Goal: Transaction & Acquisition: Purchase product/service

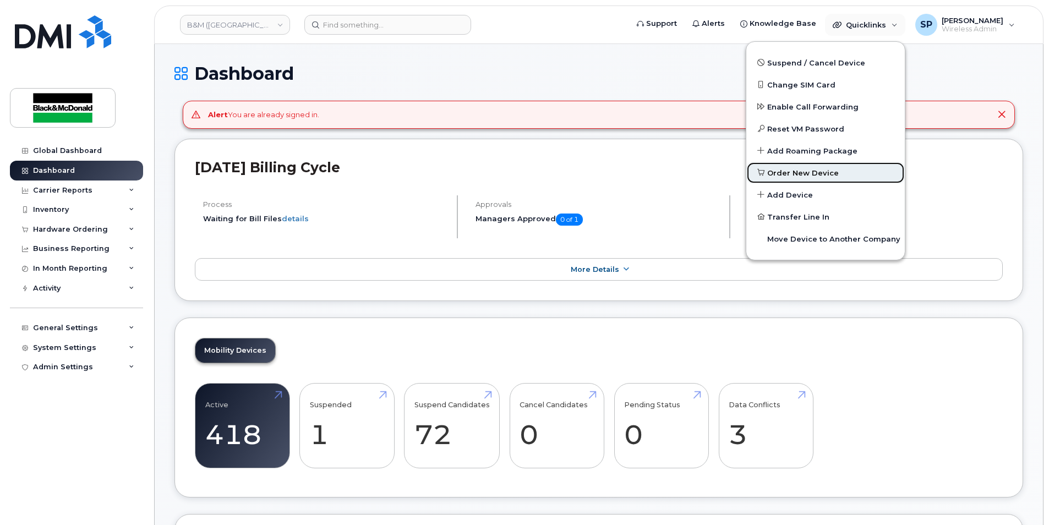
click at [794, 172] on span "Order New Device" at bounding box center [803, 173] width 72 height 11
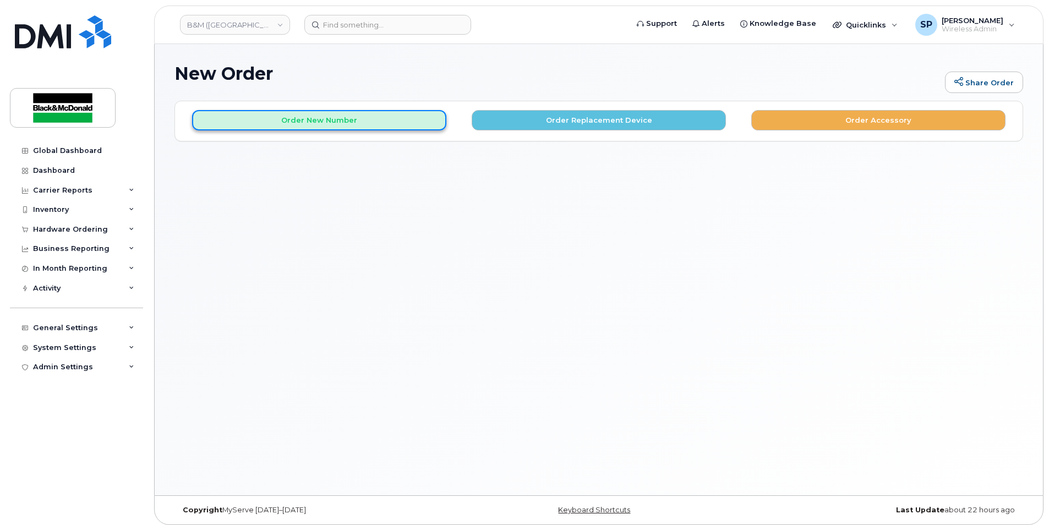
click at [441, 121] on button "Order New Number" at bounding box center [319, 120] width 254 height 20
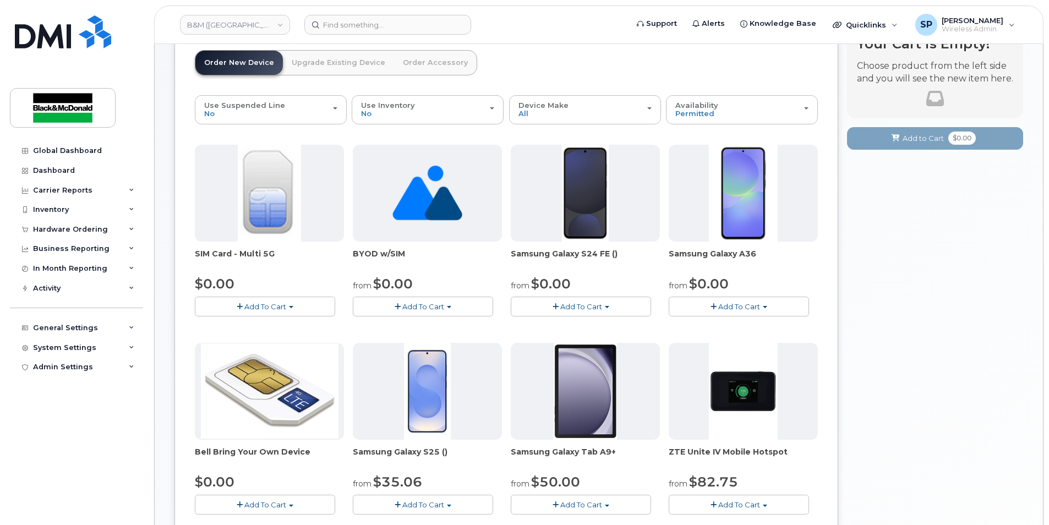
scroll to position [73, 0]
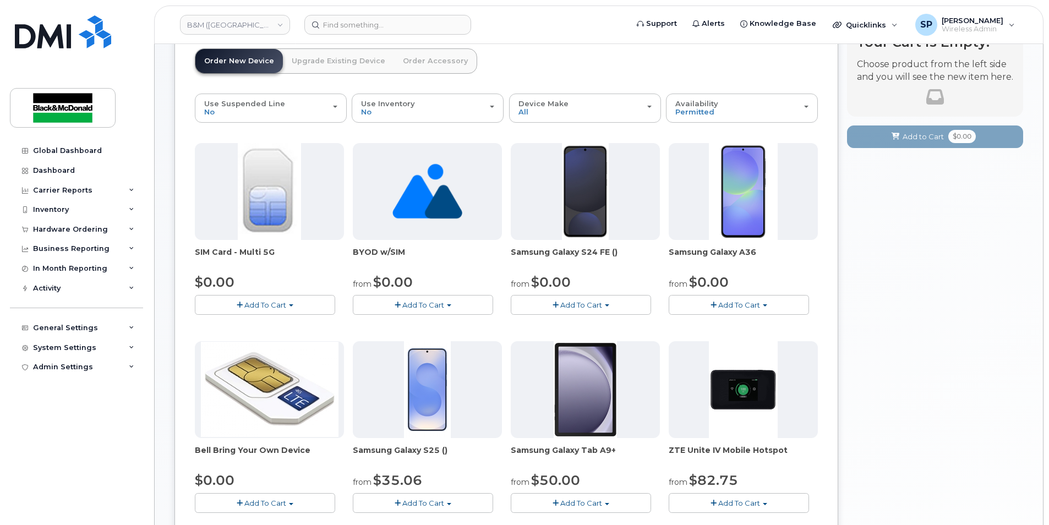
click at [620, 310] on button "Add To Cart" at bounding box center [581, 304] width 140 height 19
click at [604, 325] on link "$0.00 - 3 year term - voice & data plan (128GB)" at bounding box center [609, 326] width 191 height 14
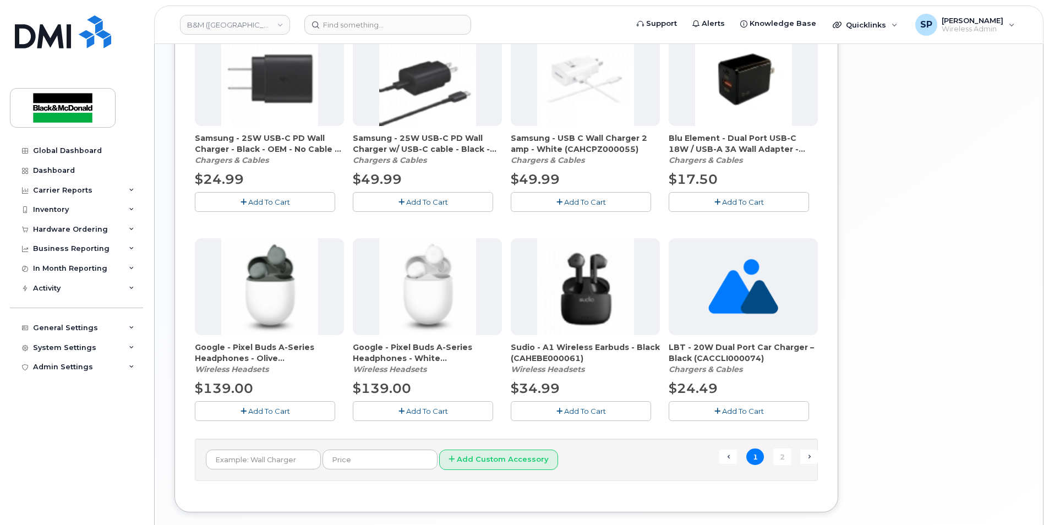
scroll to position [697, 0]
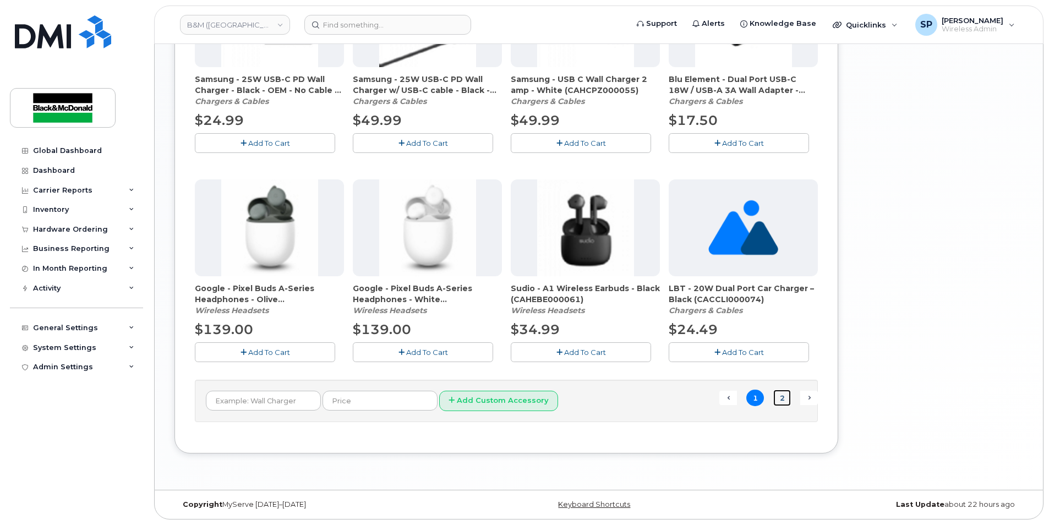
click at [783, 401] on link "2" at bounding box center [782, 398] width 18 height 17
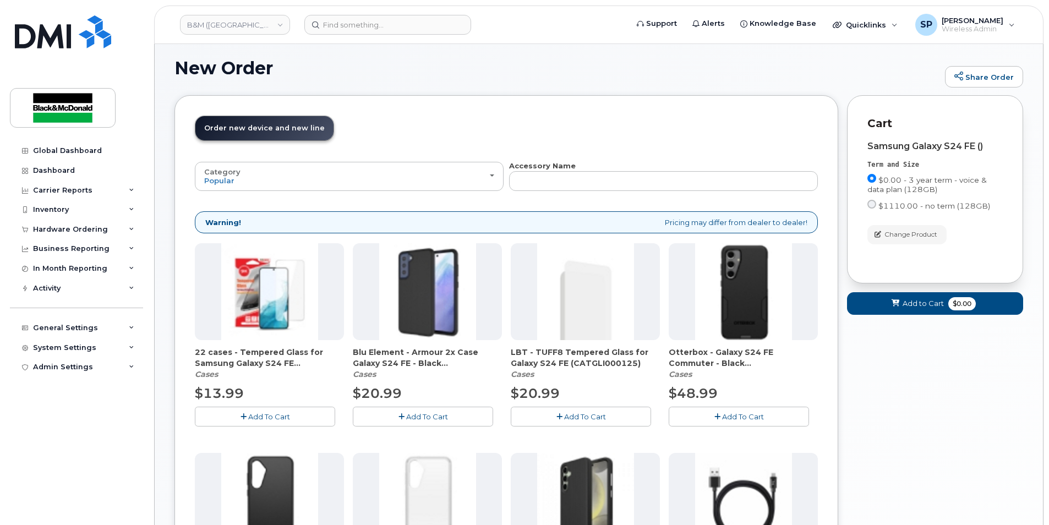
click at [292, 407] on button "Add To Cart" at bounding box center [265, 416] width 140 height 19
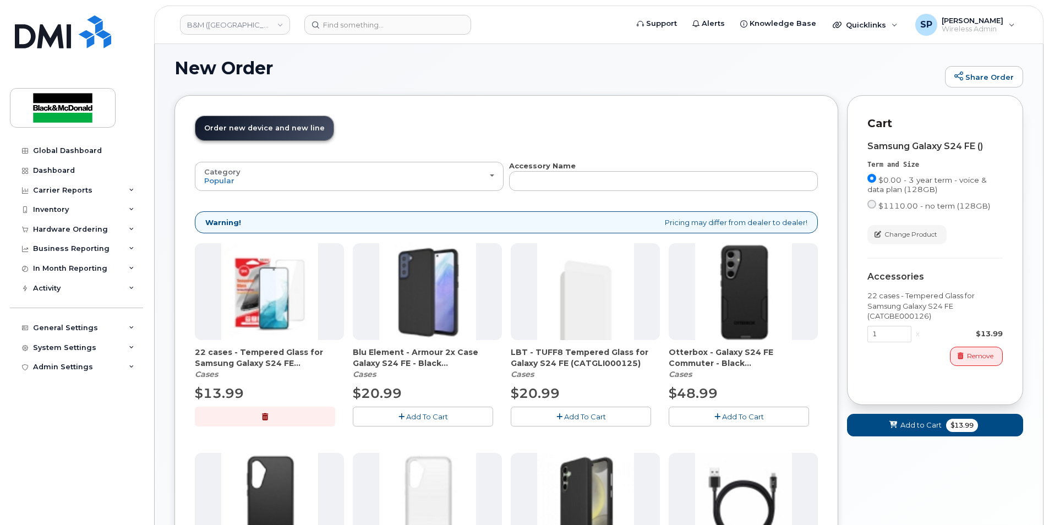
click at [402, 421] on button "Add To Cart" at bounding box center [423, 416] width 140 height 19
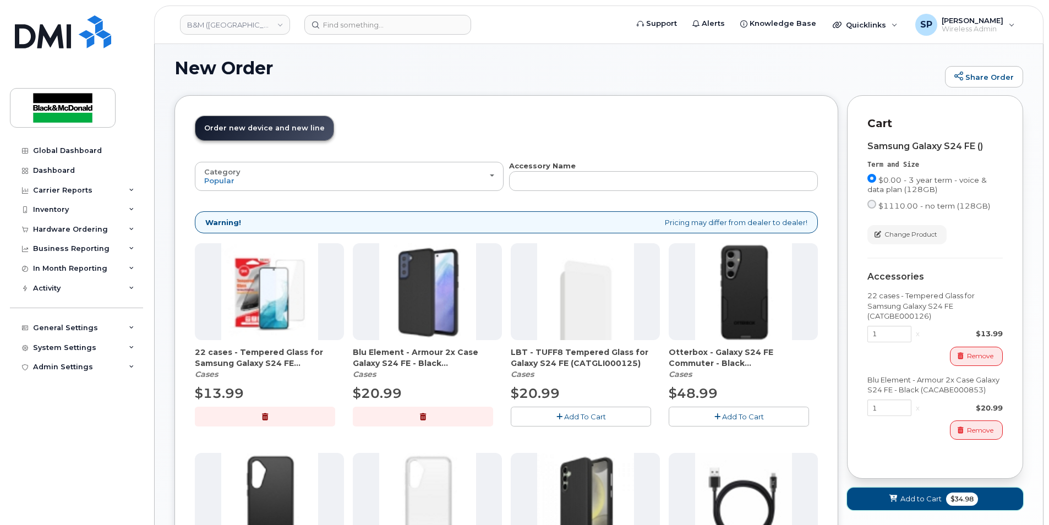
click at [881, 499] on button "Add to Cart $34.98" at bounding box center [935, 499] width 176 height 23
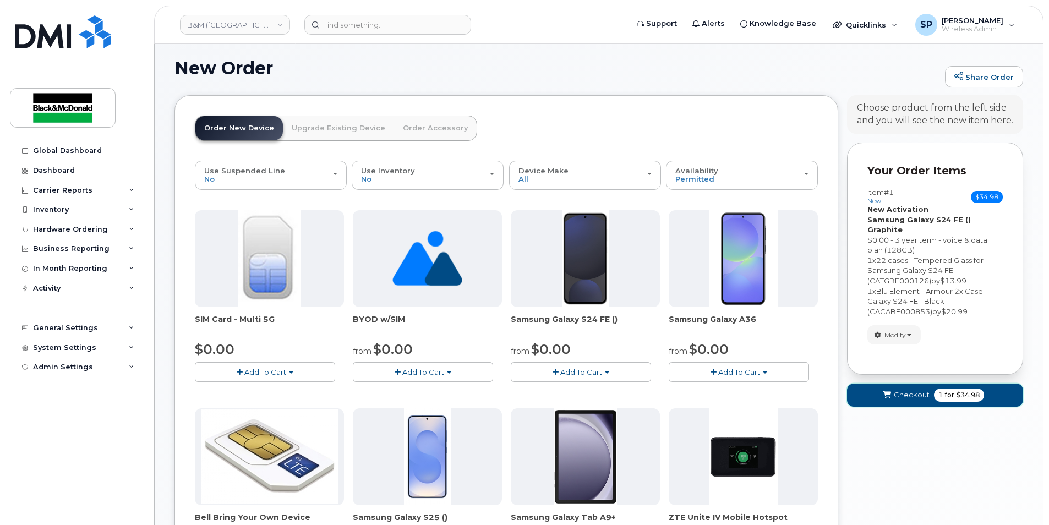
click at [936, 391] on span "1 for $34.98" at bounding box center [959, 395] width 50 height 13
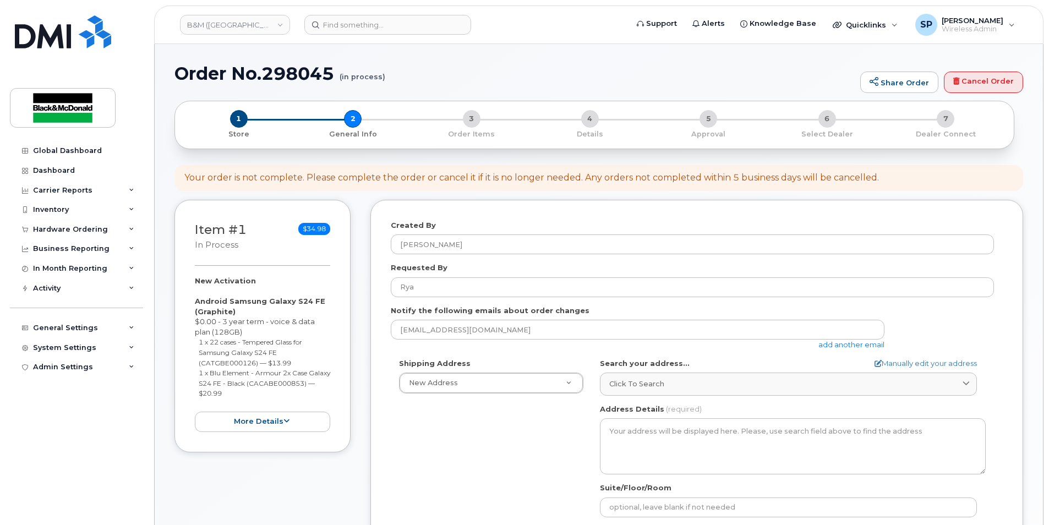
select select
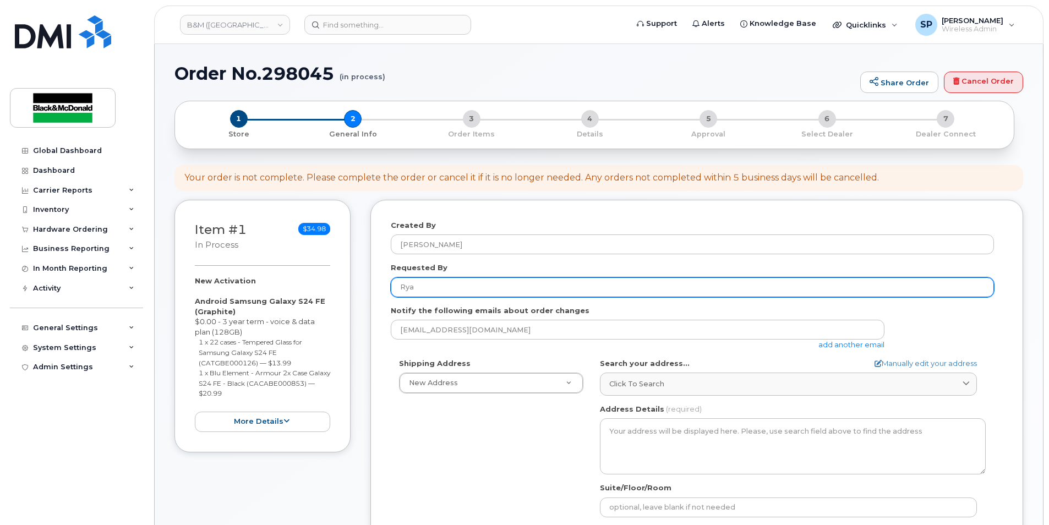
click at [424, 291] on input "Rya" at bounding box center [692, 287] width 603 height 20
type input "Ryan Robertson"
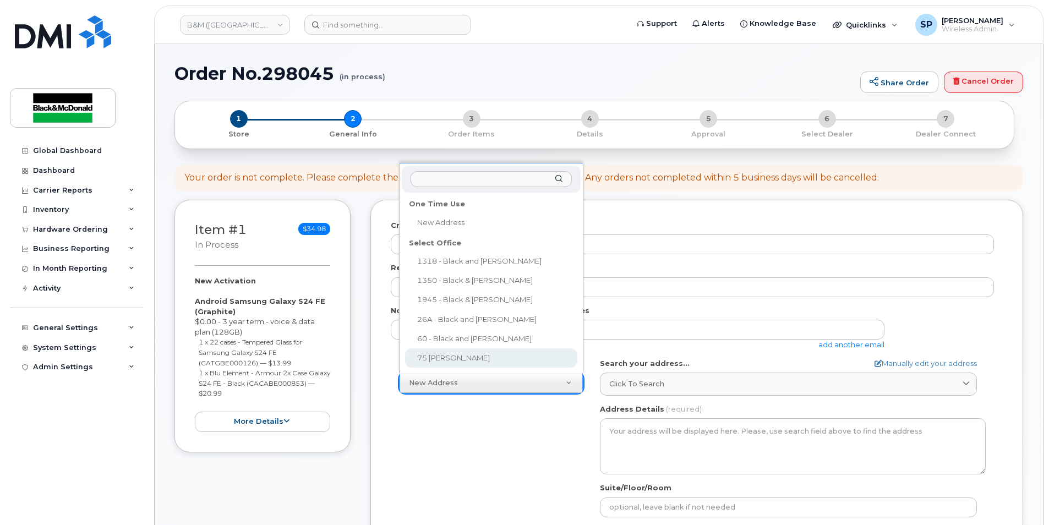
select select
type textarea "75 Hazen Cres Oromocto New Brunswick E2V 1V5"
type input "Deanna Russell"
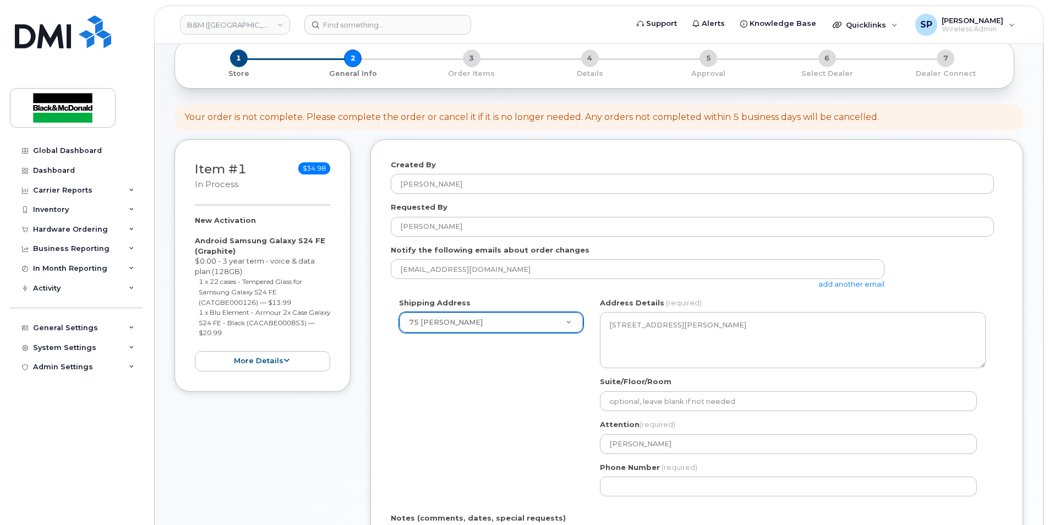
scroll to position [73, 0]
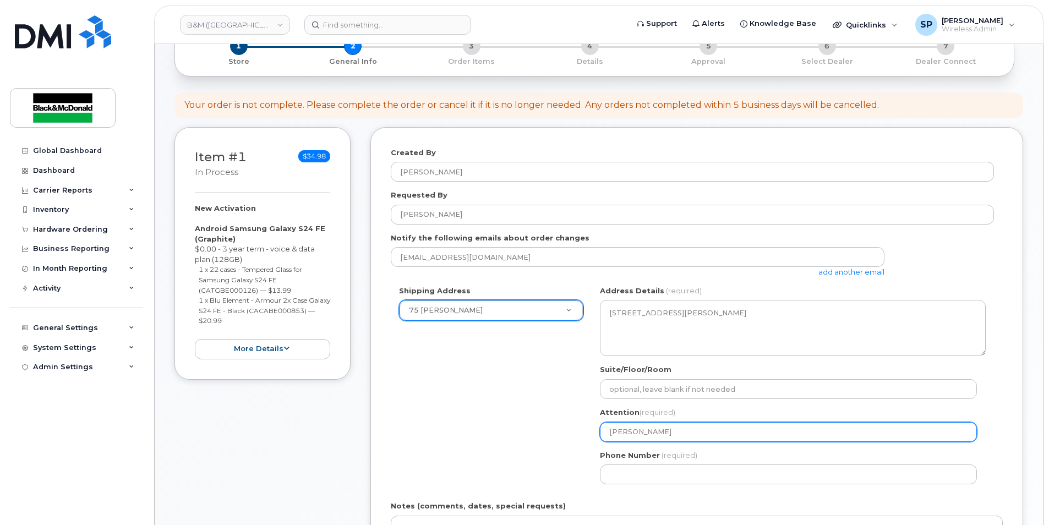
drag, startPoint x: 673, startPoint y: 433, endPoint x: 574, endPoint y: 438, distance: 99.2
click at [574, 438] on div "Shipping Address 75 Hazen Cres New Address 1318 - Black and McDonald 1350 - Bla…" at bounding box center [692, 389] width 603 height 207
select select
type input "S"
select select
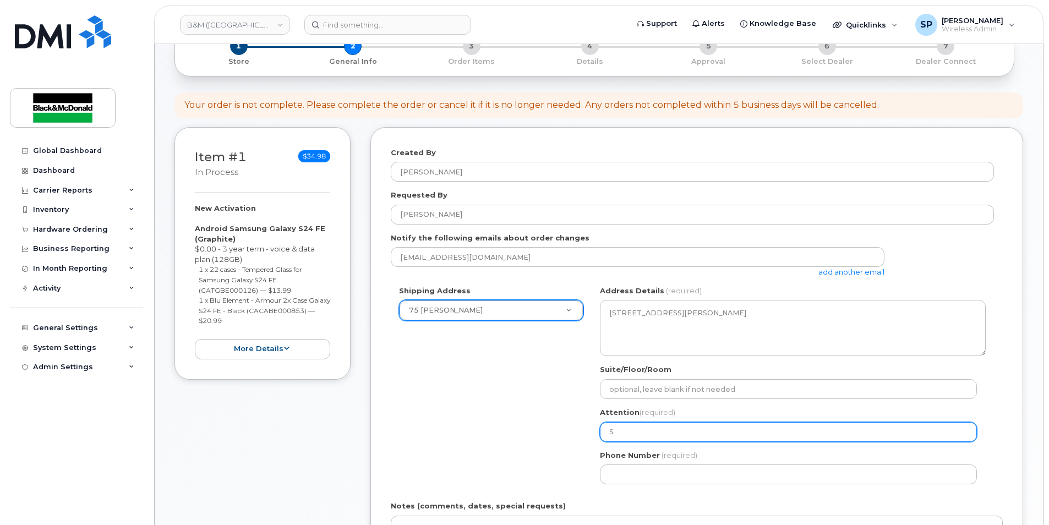
type input "Sp"
select select
type input "Spe"
select select
type input "Spen"
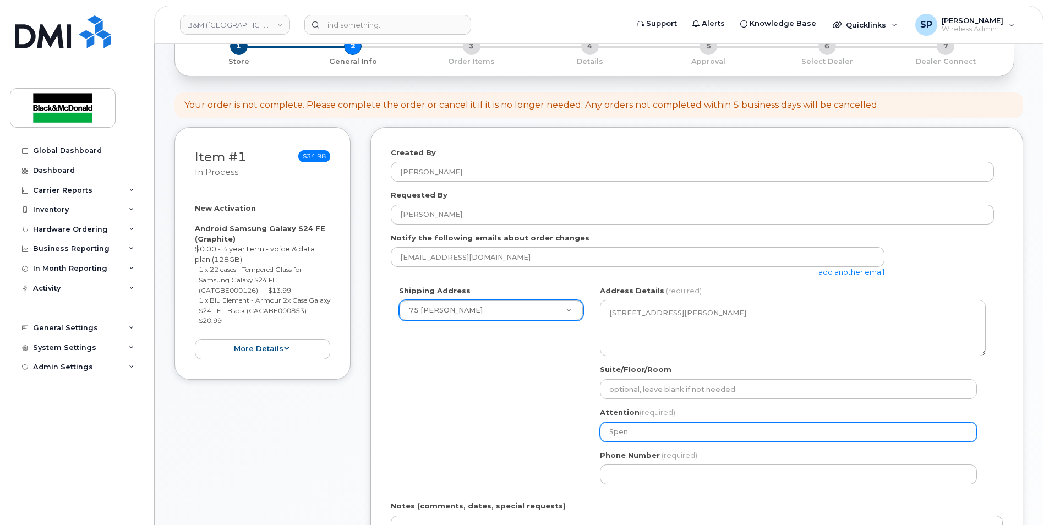
select select
type input "Spenc"
select select
type input "Spence"
select select
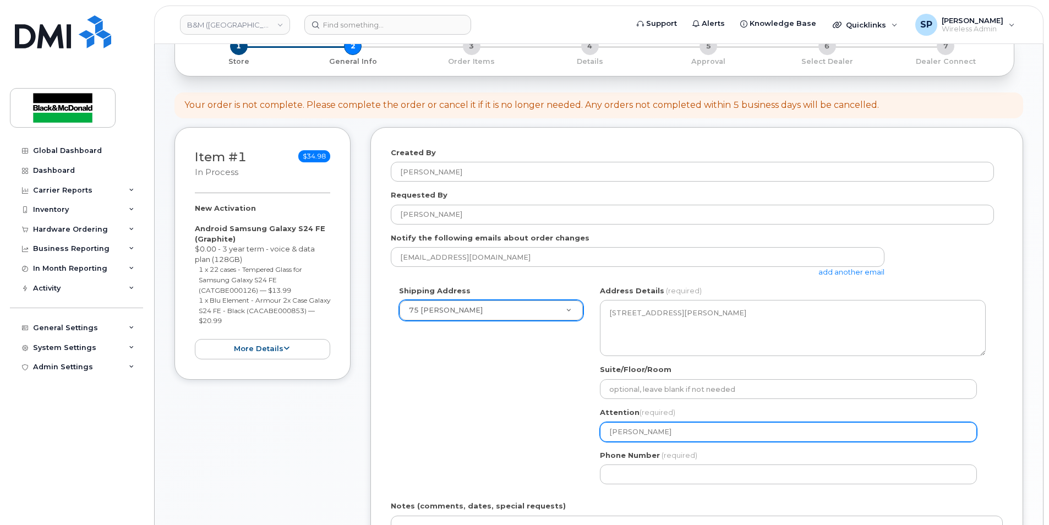
type input "Spencer"
select select
type input "Spencer P"
select select
type input "Spencer Pe"
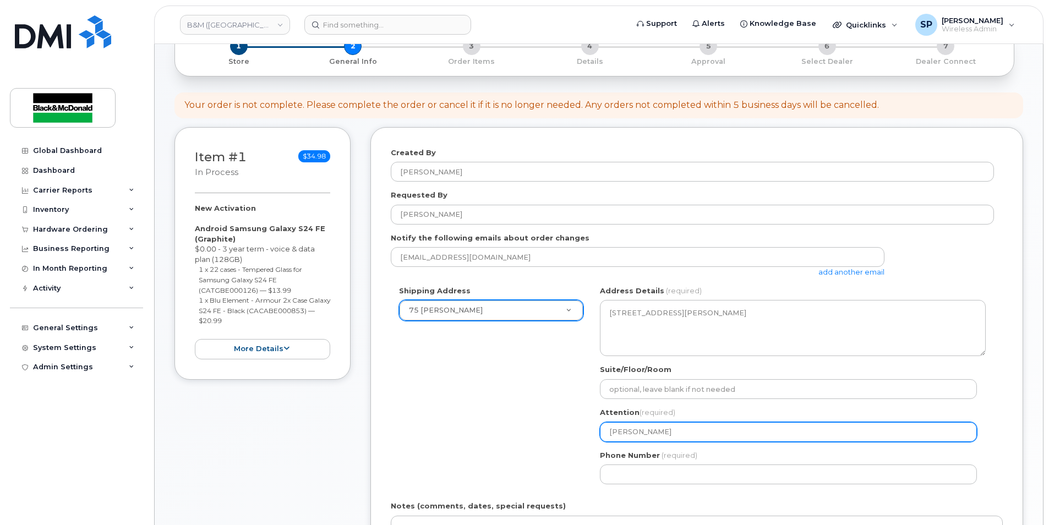
select select
type input "Spencer Pea"
select select
type input "Spencer Pear"
select select
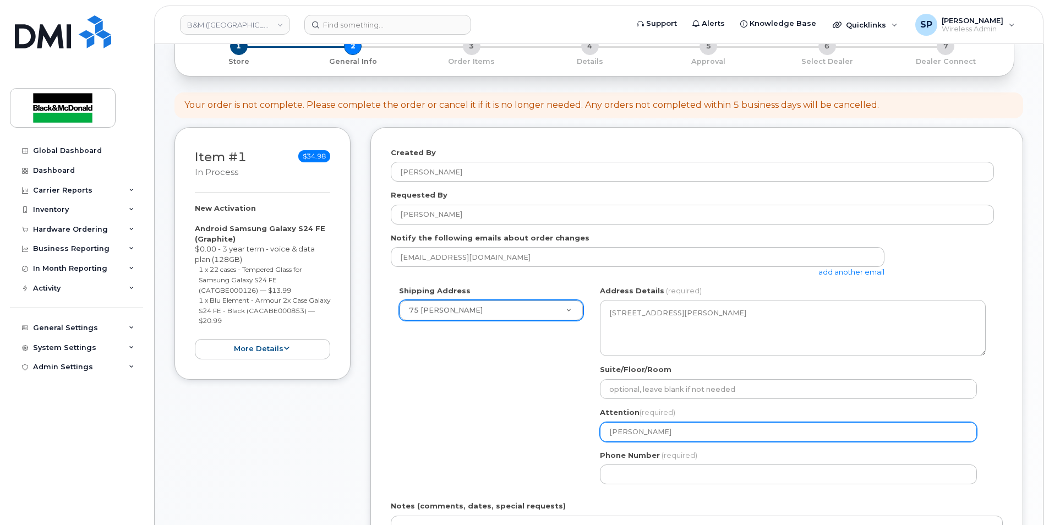
type input "Spencer Pears"
select select
type input "Spencer Pearso"
select select
type input "[PERSON_NAME]"
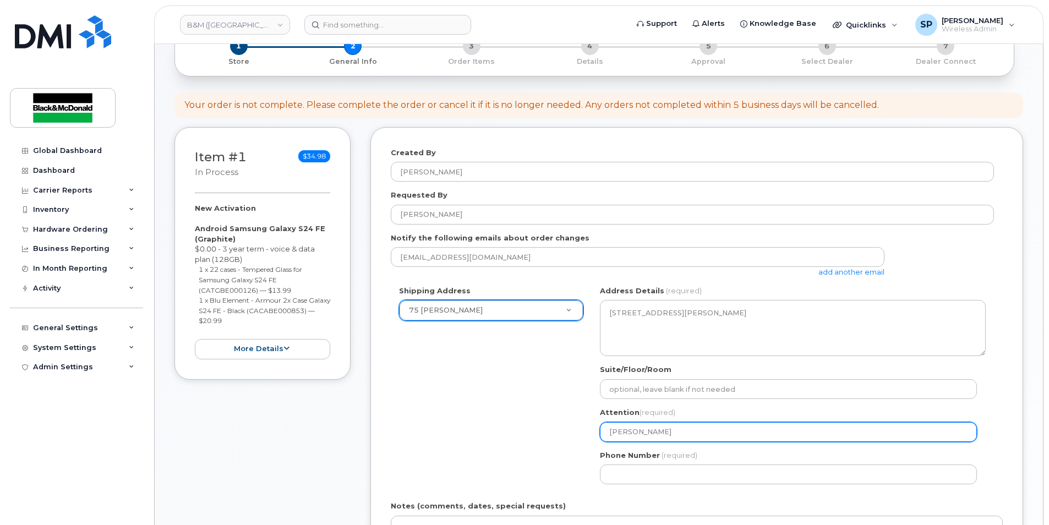
click at [644, 429] on input "[PERSON_NAME]" at bounding box center [788, 432] width 377 height 20
click at [627, 435] on input "[PERSON_NAME]" at bounding box center [788, 432] width 377 height 20
select select
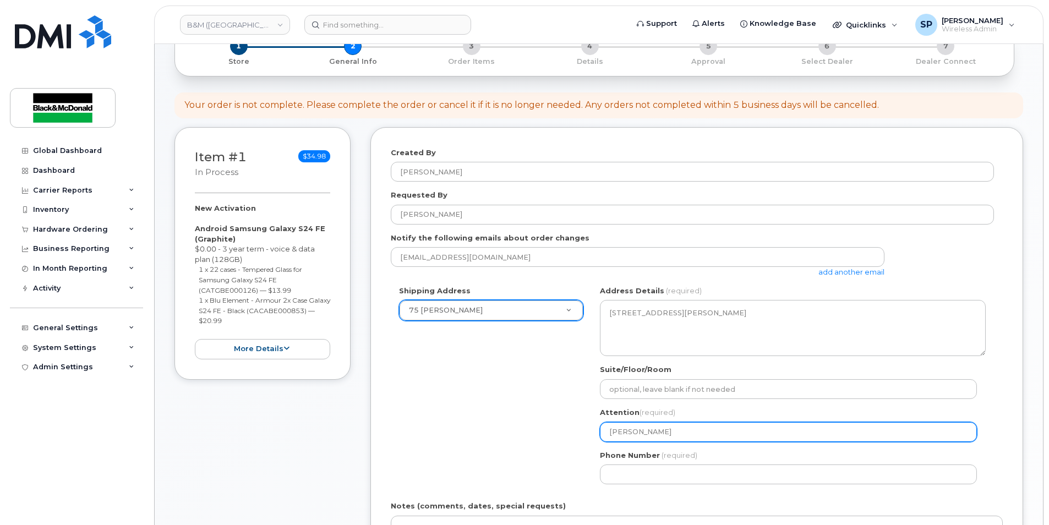
type input "T"
select select
type input "Ta"
select select
type input "Tan"
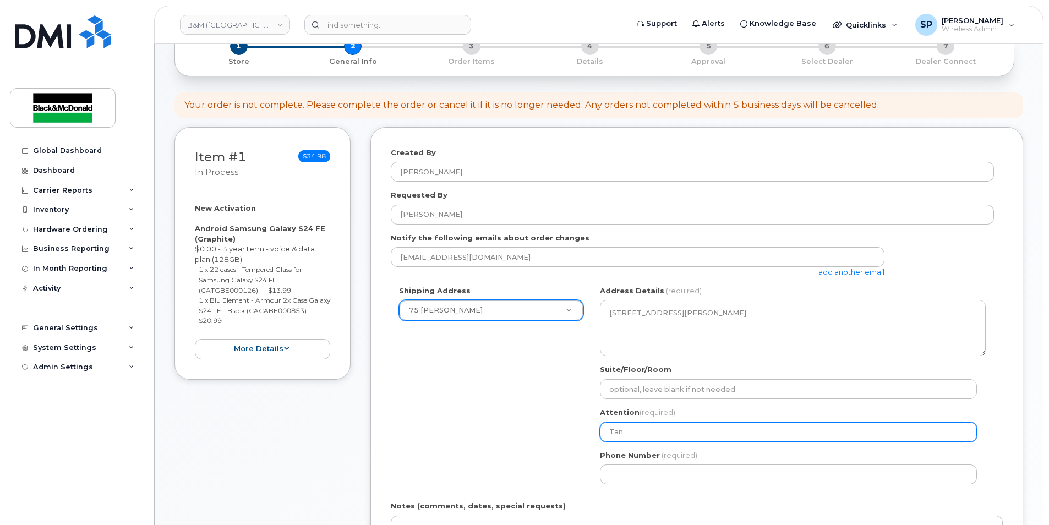
select select
type input "Tany"
select select
type input "Tanya"
select select
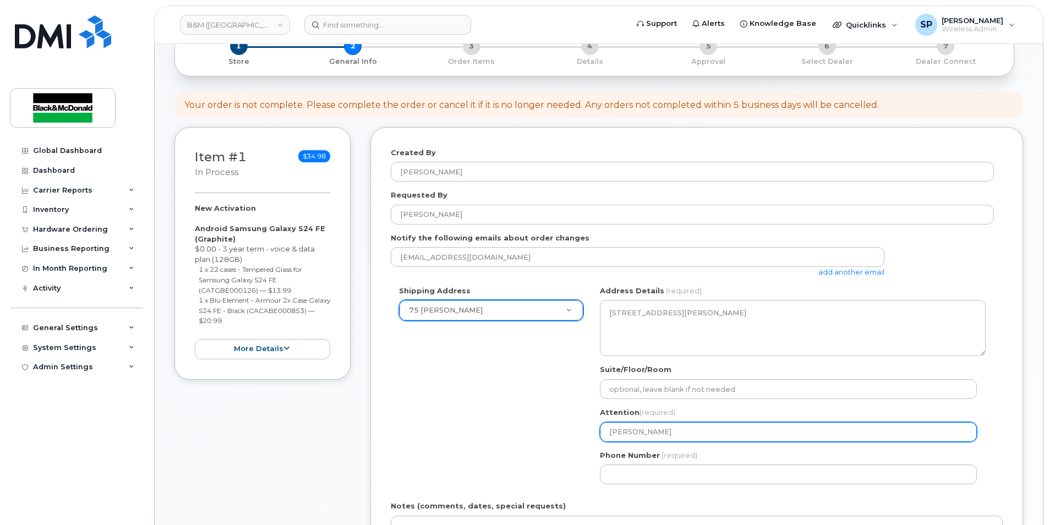
type input "Tanya R"
select select
type input "Tanya Ra"
select select
type input "Tanya Ram"
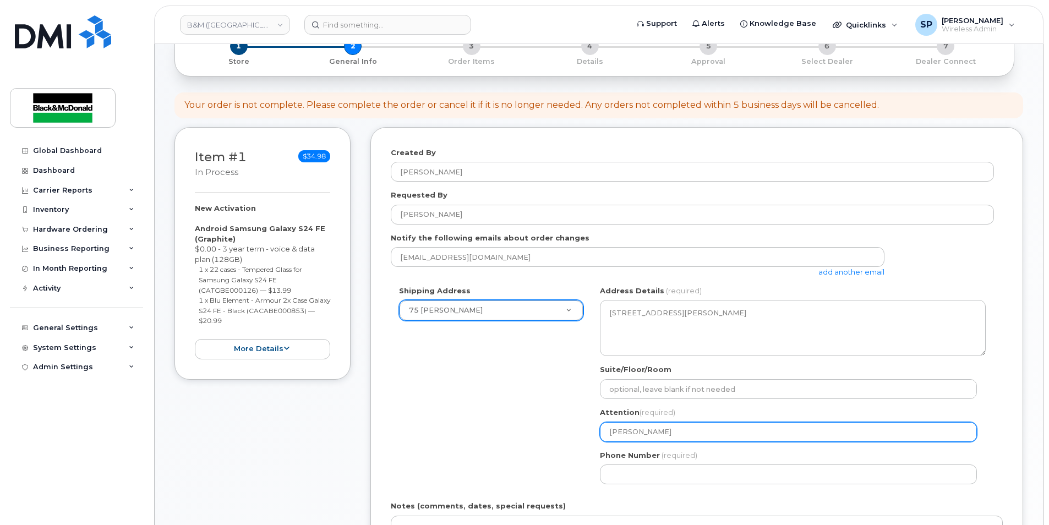
select select
type input "Tanya Rams"
select select
type input "Tanya Ramsa"
select select
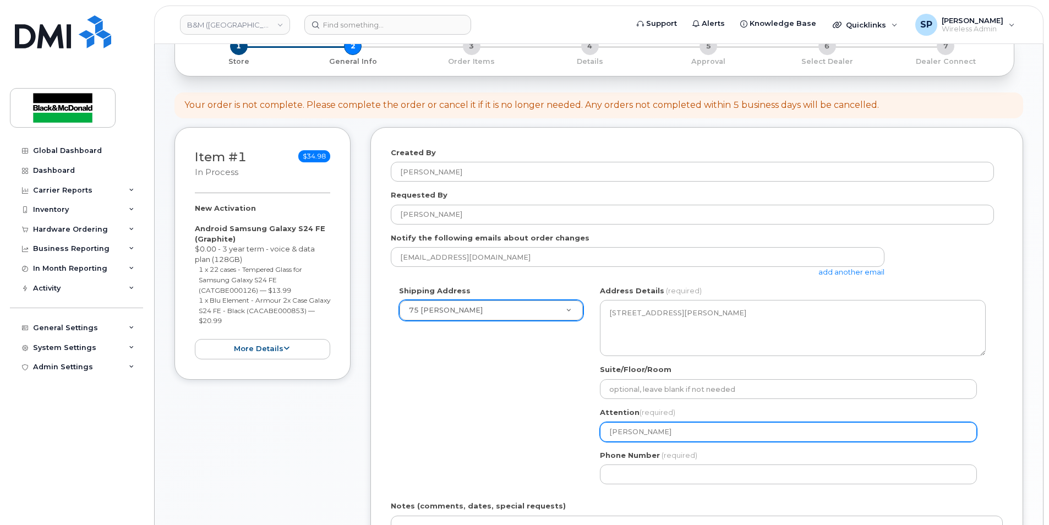
type input "[PERSON_NAME]"
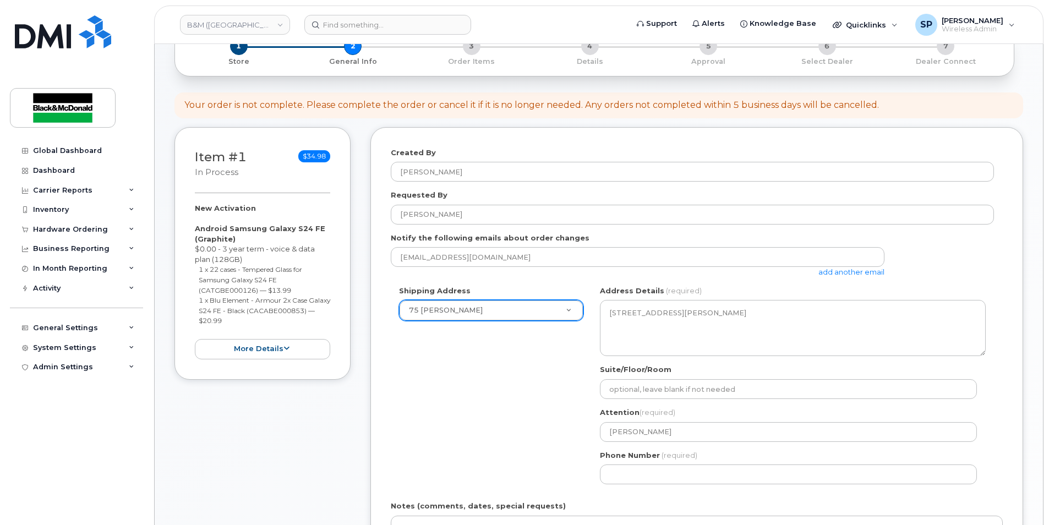
click at [649, 460] on label "Phone Number" at bounding box center [630, 455] width 60 height 10
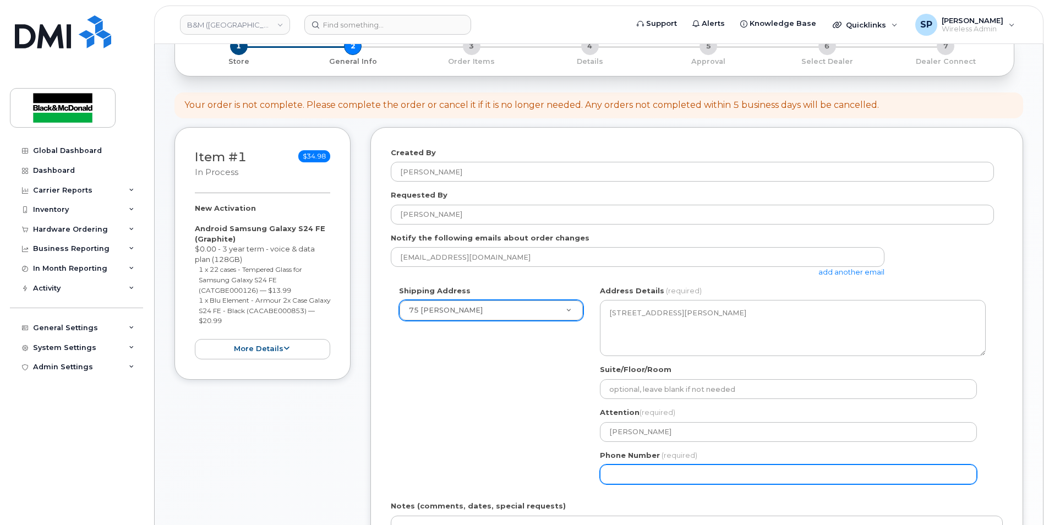
click at [649, 465] on input "Phone Number" at bounding box center [788, 475] width 377 height 20
select select
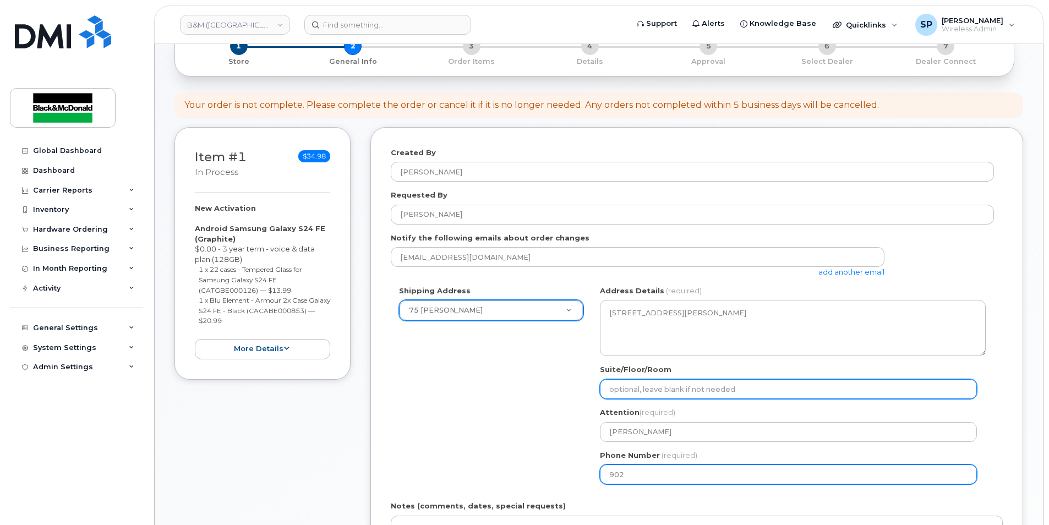
type input "9024683101"
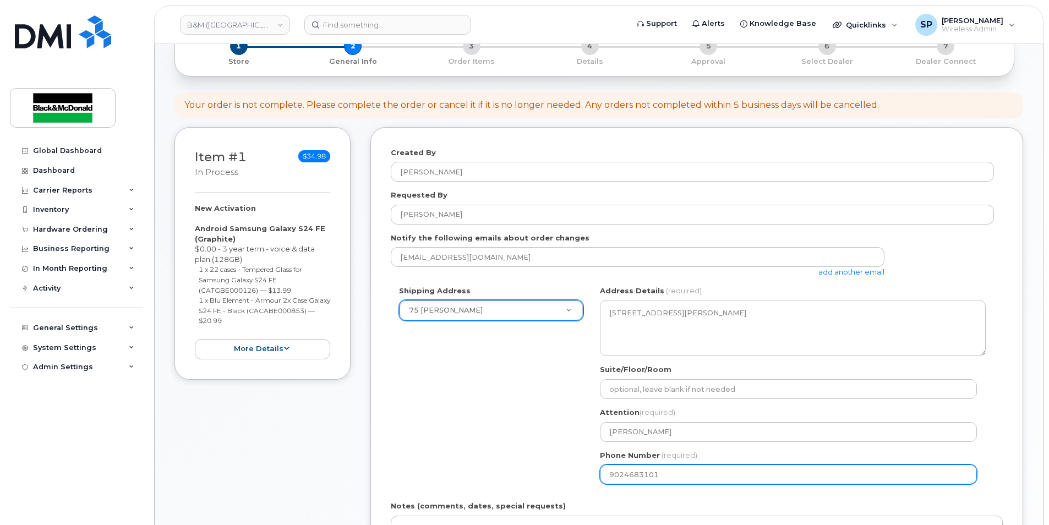
select select
click at [437, 433] on div "Shipping Address 75 Hazen Cres New Address 1318 - Black and McDonald 1350 - Bla…" at bounding box center [692, 389] width 603 height 207
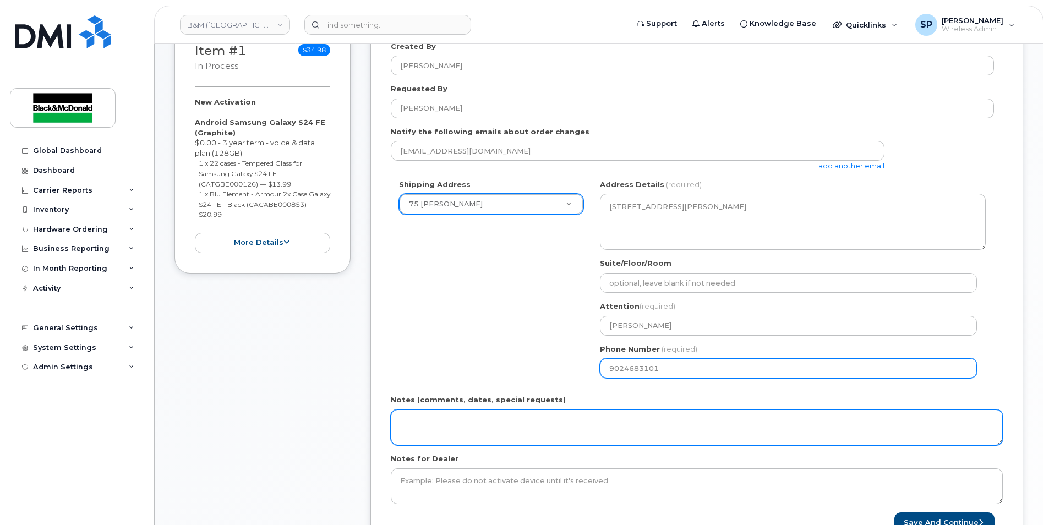
scroll to position [182, 0]
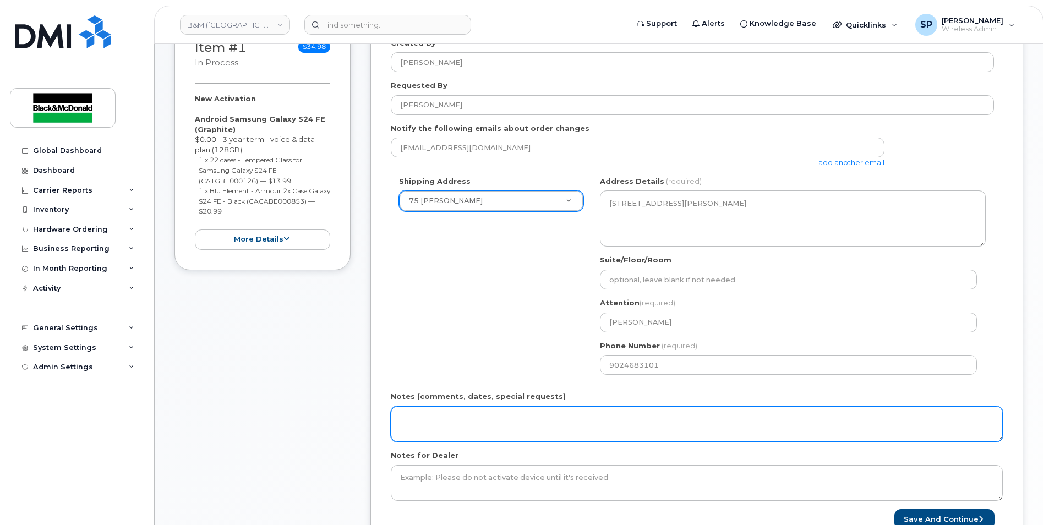
click at [450, 424] on textarea "Notes (comments, dates, special requests)" at bounding box center [697, 424] width 612 height 36
click at [452, 410] on textarea "Notes (comments, dates, special requests)" at bounding box center [697, 424] width 612 height 36
type textarea "PO #80535199"
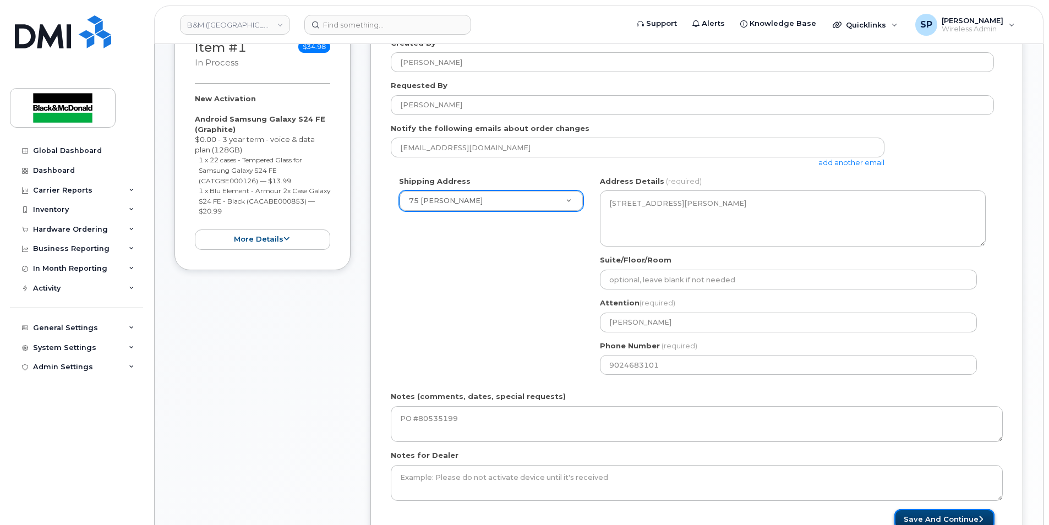
click at [964, 517] on button "Save and Continue" at bounding box center [945, 519] width 100 height 20
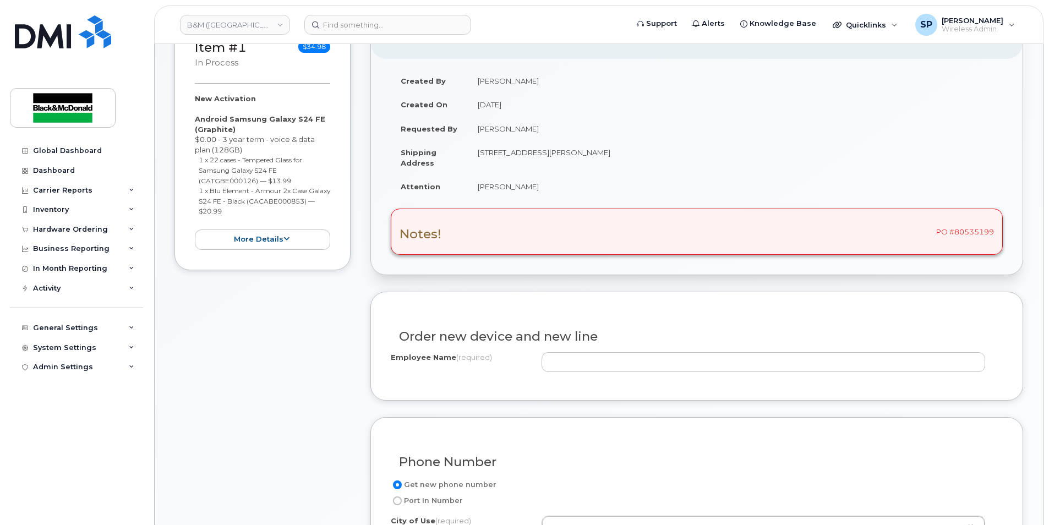
scroll to position [364, 0]
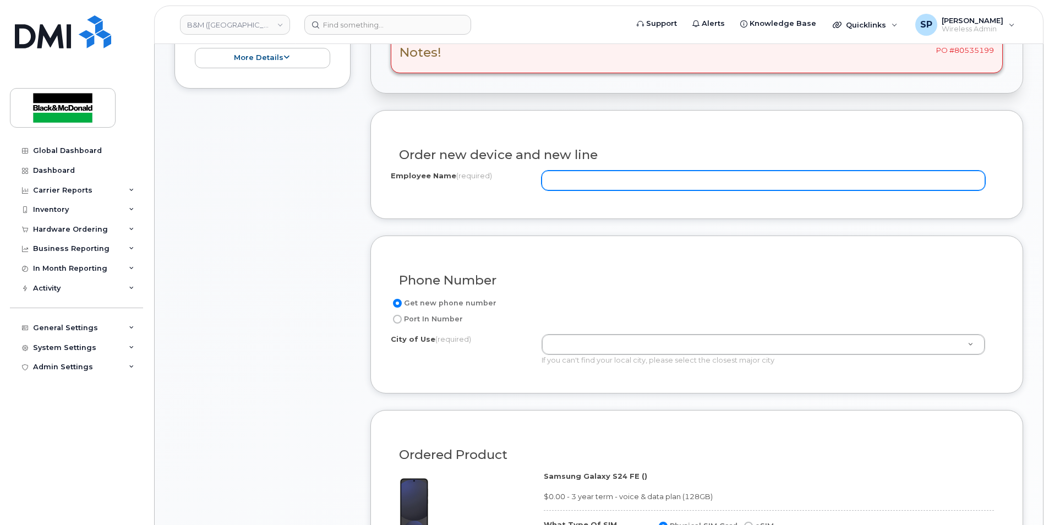
click at [621, 189] on input "Employee Name (required)" at bounding box center [764, 181] width 444 height 20
click at [619, 179] on input "Employee Name (required)" at bounding box center [764, 181] width 444 height 20
paste input "Terry Lovelace"
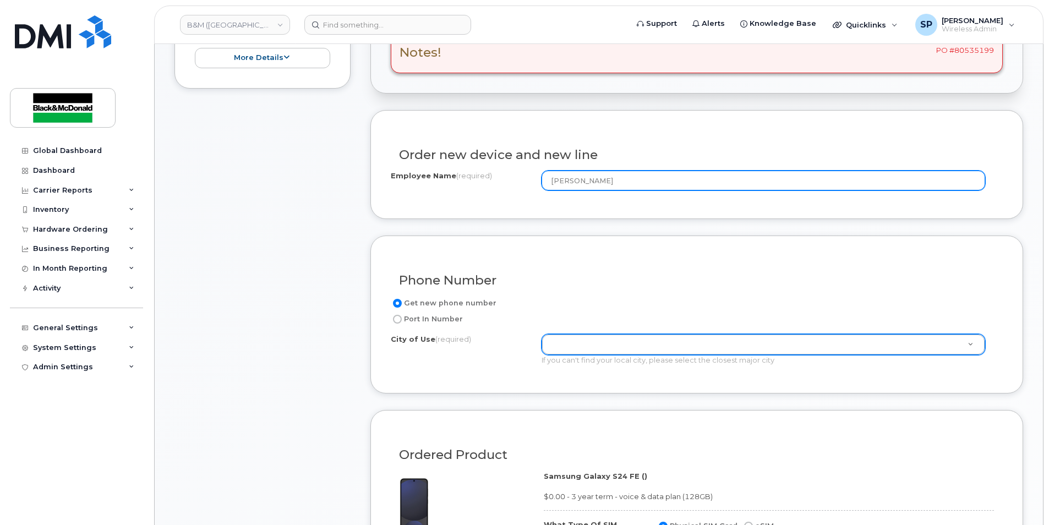
type input "Terry Lovelace"
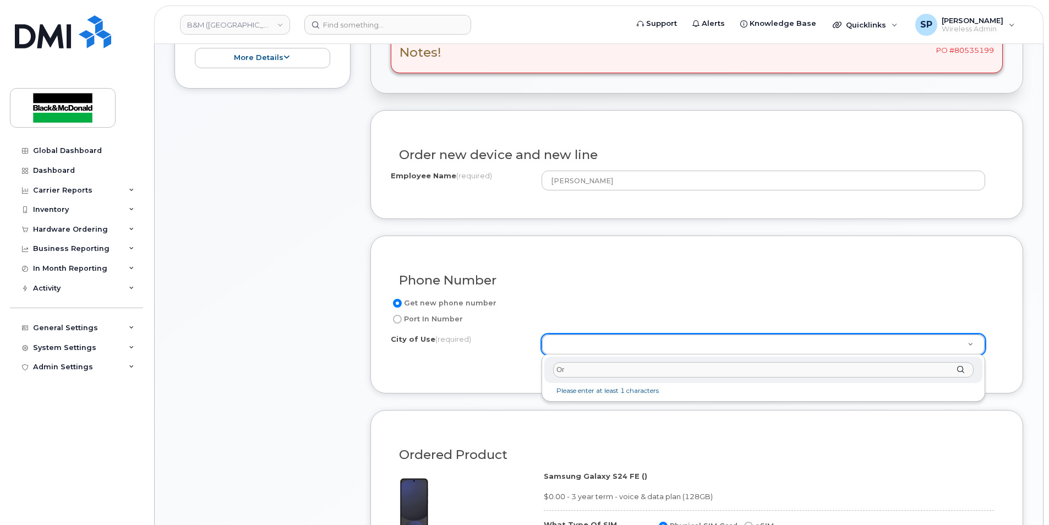
type input "O"
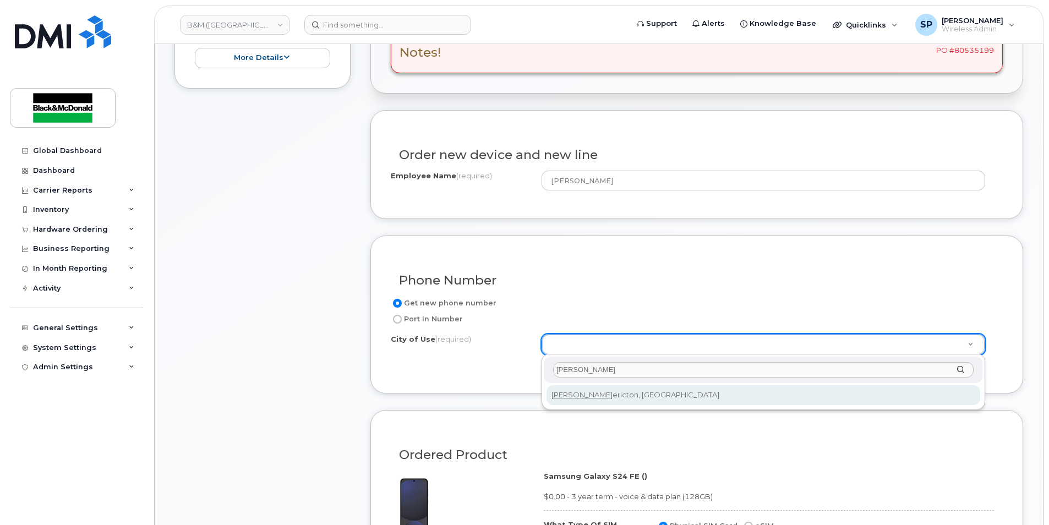
type input "fred"
type input "1578"
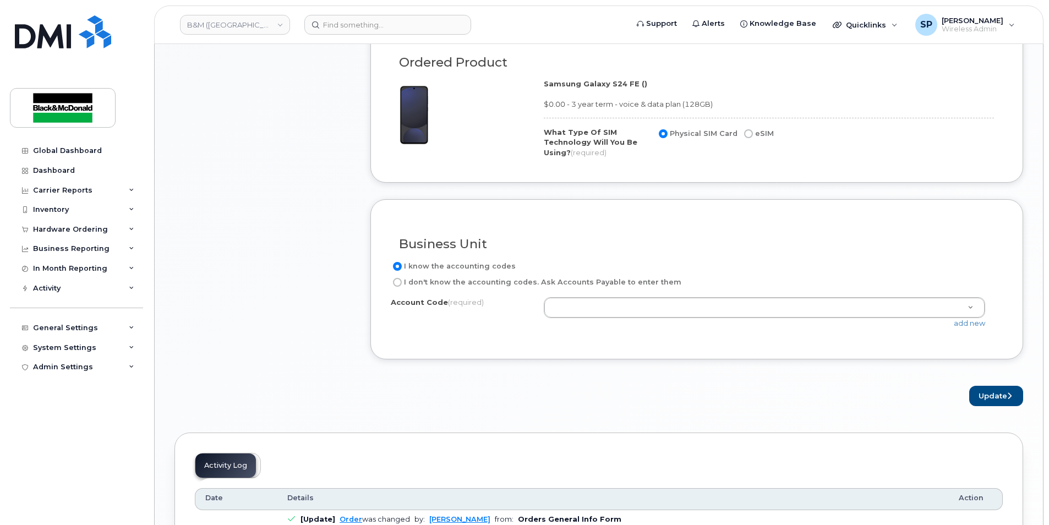
scroll to position [764, 0]
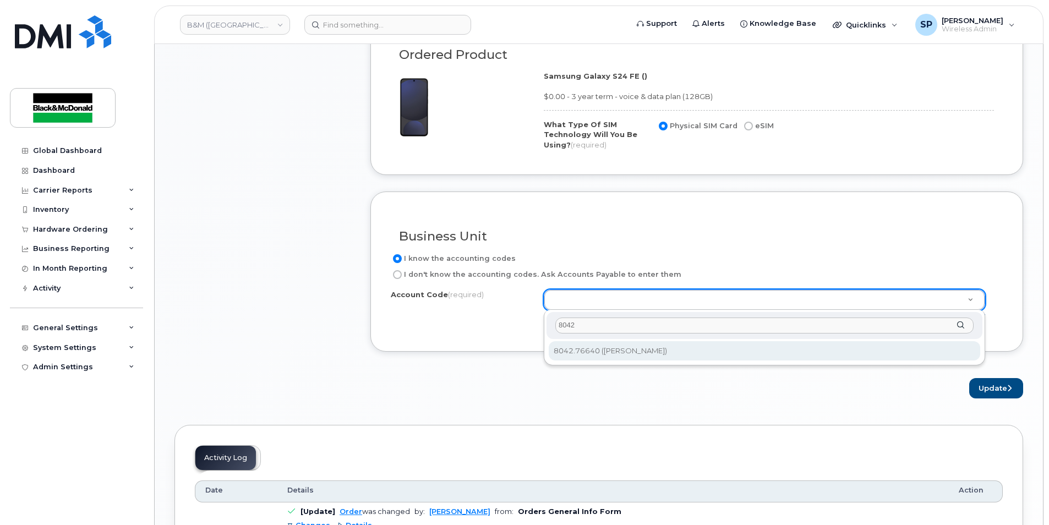
type input "8042"
select select "8042.76640"
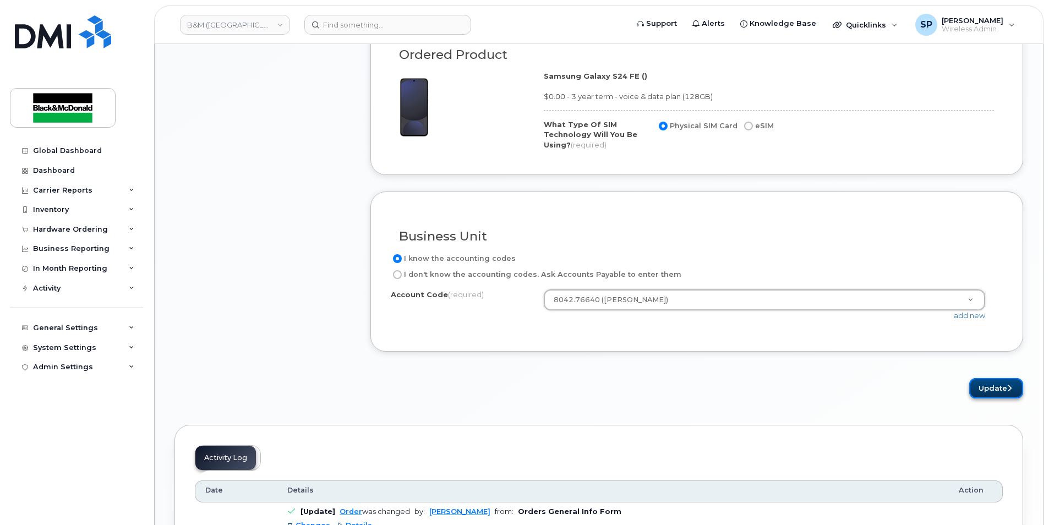
click at [1007, 389] on icon "submit" at bounding box center [1009, 388] width 4 height 7
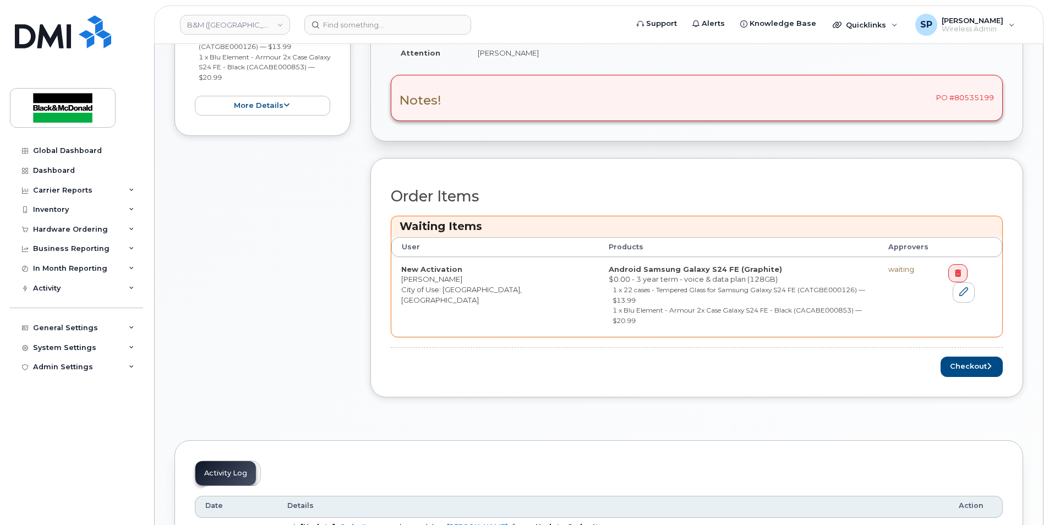
scroll to position [364, 0]
click at [987, 362] on icon "submit" at bounding box center [989, 365] width 4 height 7
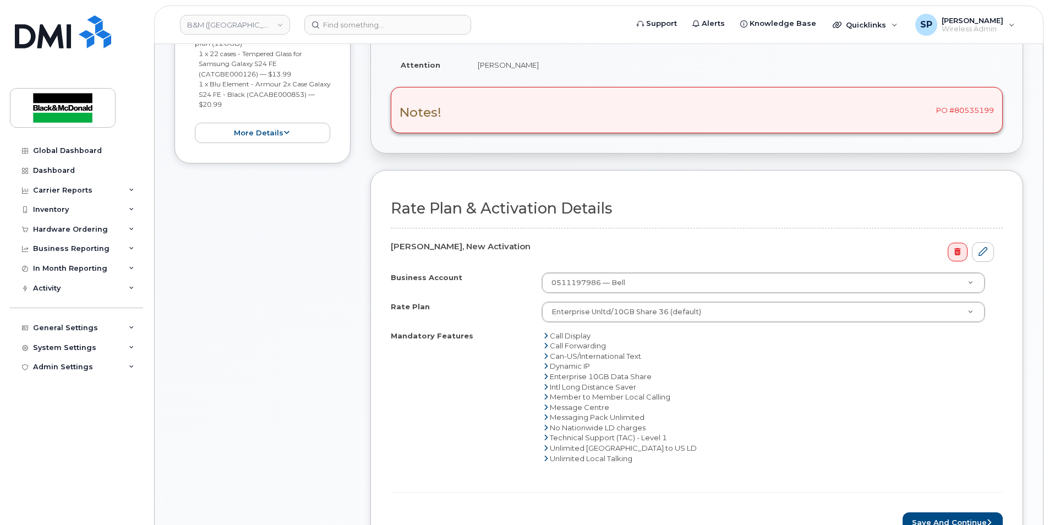
scroll to position [364, 0]
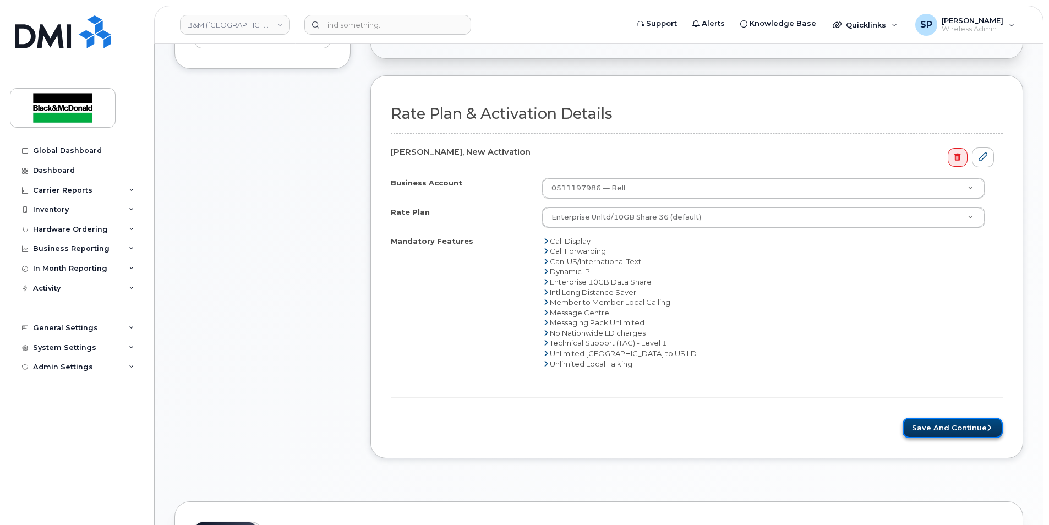
click at [917, 421] on button "Save and Continue" at bounding box center [953, 428] width 100 height 20
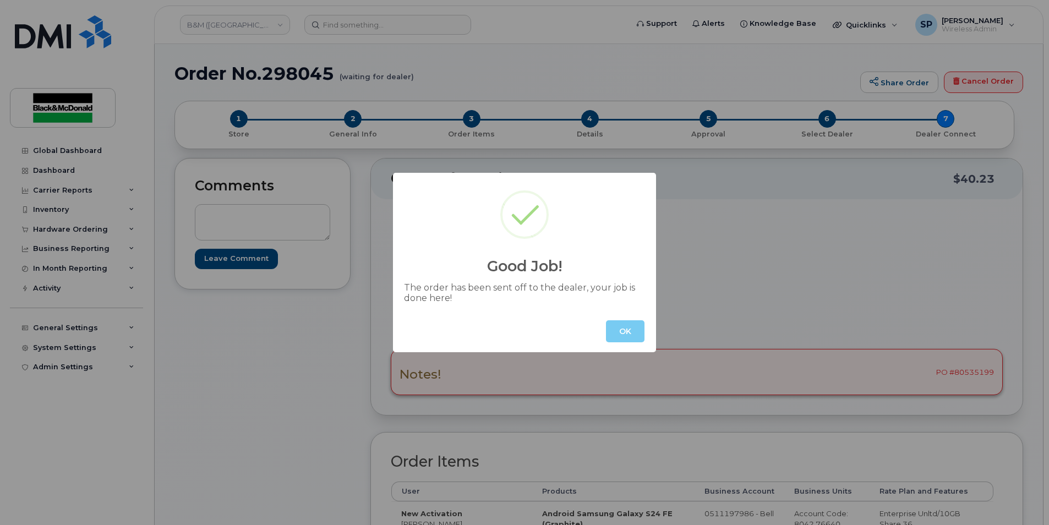
click at [615, 322] on button "OK" at bounding box center [625, 331] width 39 height 22
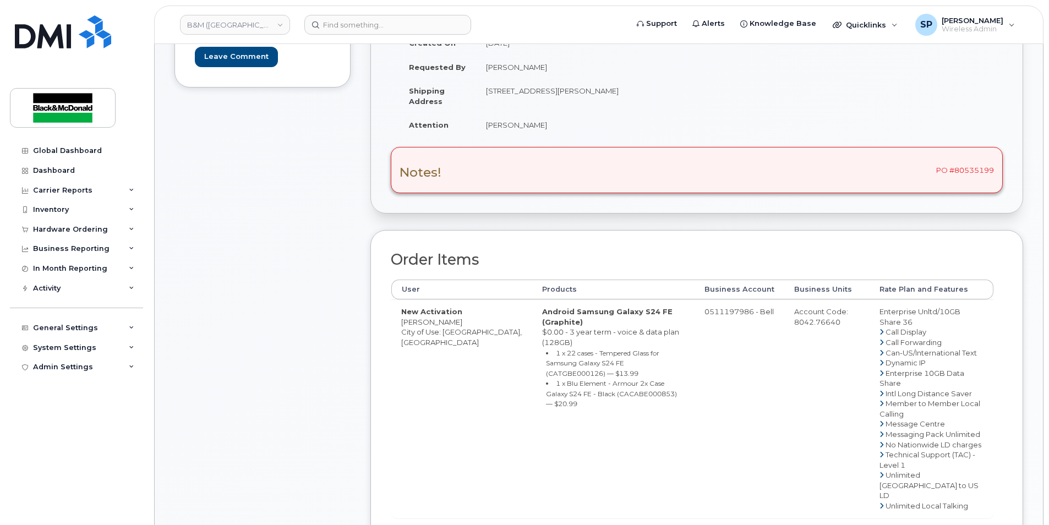
scroll to position [109, 0]
